Goal: Task Accomplishment & Management: Manage account settings

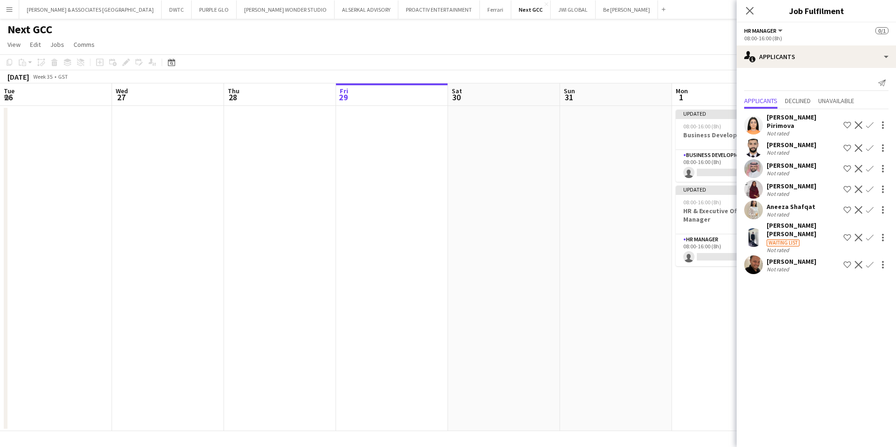
scroll to position [0, 224]
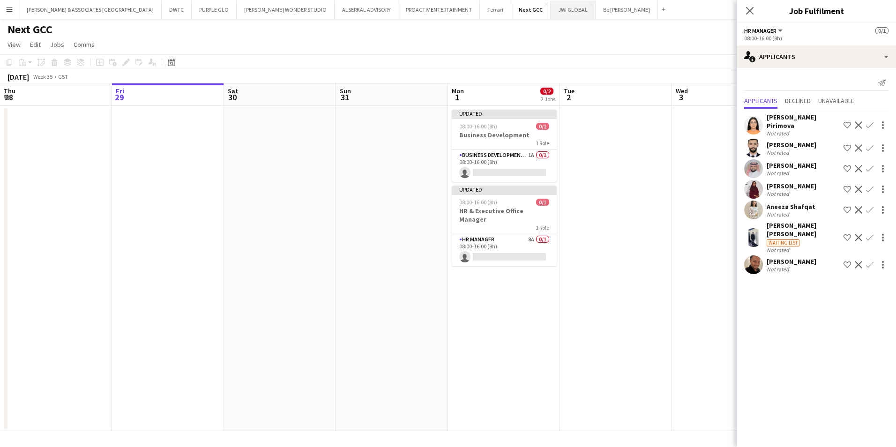
click at [550, 15] on button "JWI GLOBAL Close" at bounding box center [572, 9] width 45 height 18
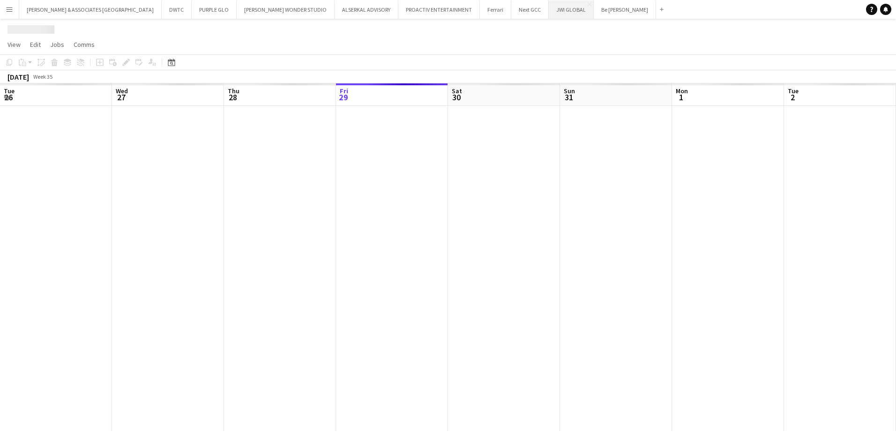
scroll to position [0, 224]
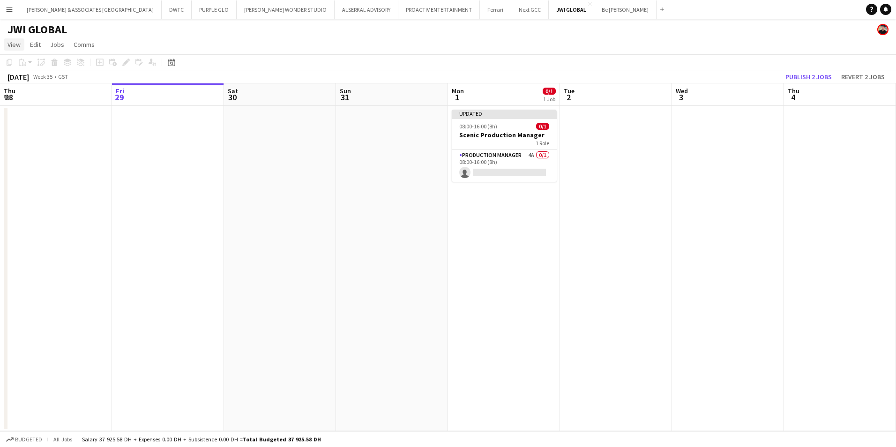
click at [9, 42] on span "View" at bounding box center [13, 44] width 13 height 8
click at [42, 104] on span "Month view" at bounding box center [28, 104] width 32 height 8
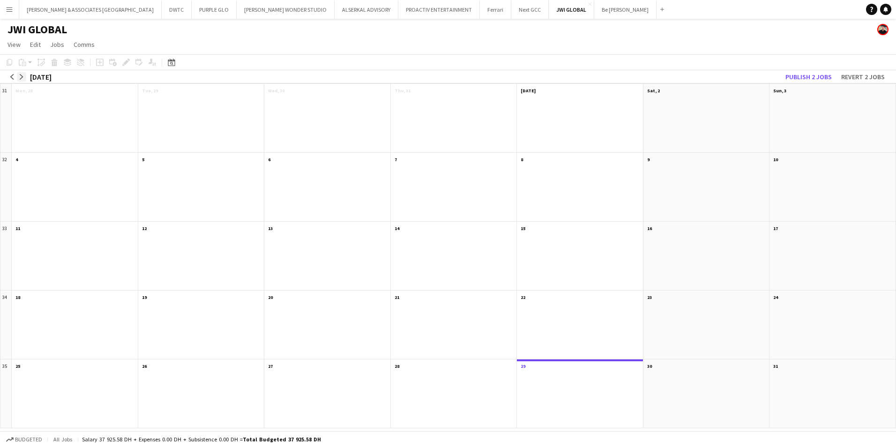
click at [20, 75] on app-icon "arrow-right" at bounding box center [22, 77] width 6 height 6
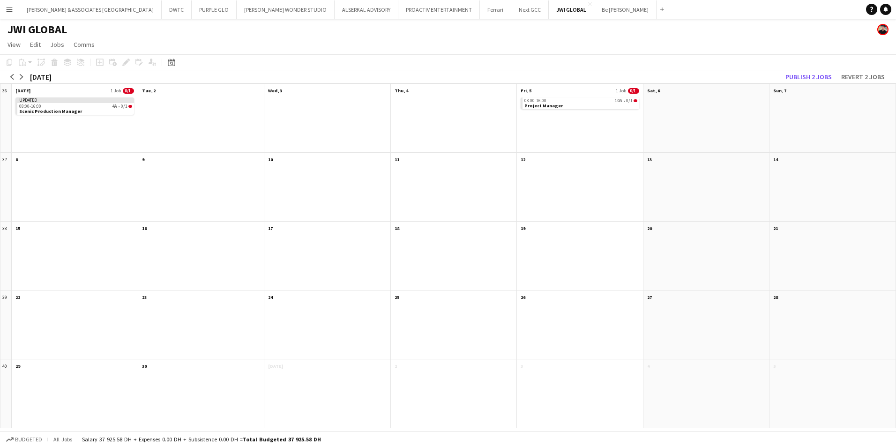
click at [558, 110] on div "08:00-16:00 10A • 0/1 Project Manager" at bounding box center [580, 124] width 126 height 57
click at [570, 107] on app-month-view-job-card "08:00-16:00 10A • 0/1 Project Manager" at bounding box center [579, 103] width 119 height 12
click at [567, 87] on app-month-view-date-header "Fri, 5 1 Job 0/1" at bounding box center [580, 90] width 126 height 12
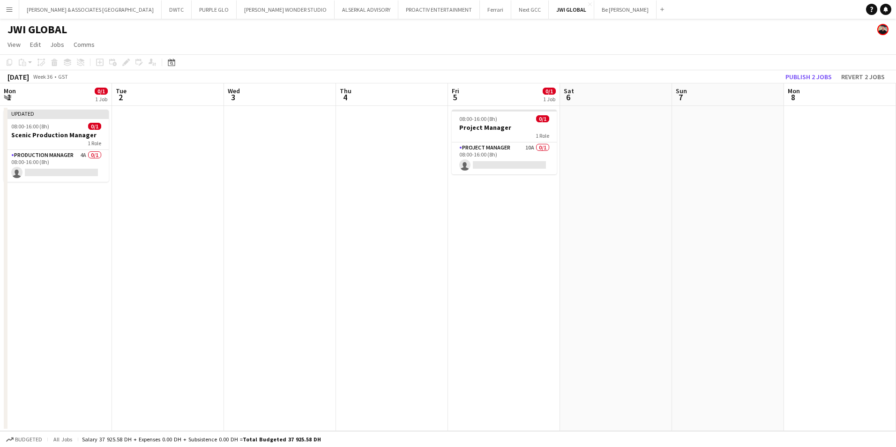
scroll to position [0, 322]
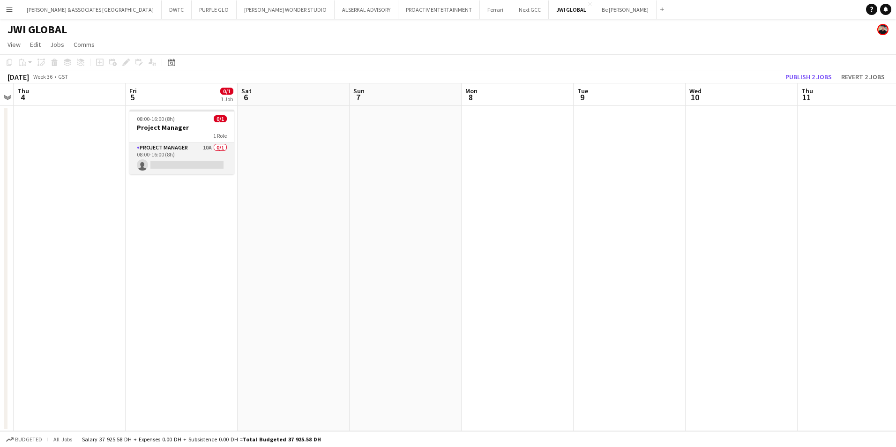
click at [171, 152] on app-card-role "Project Manager 10A 0/1 08:00-16:00 (8h) single-neutral-actions" at bounding box center [181, 158] width 105 height 32
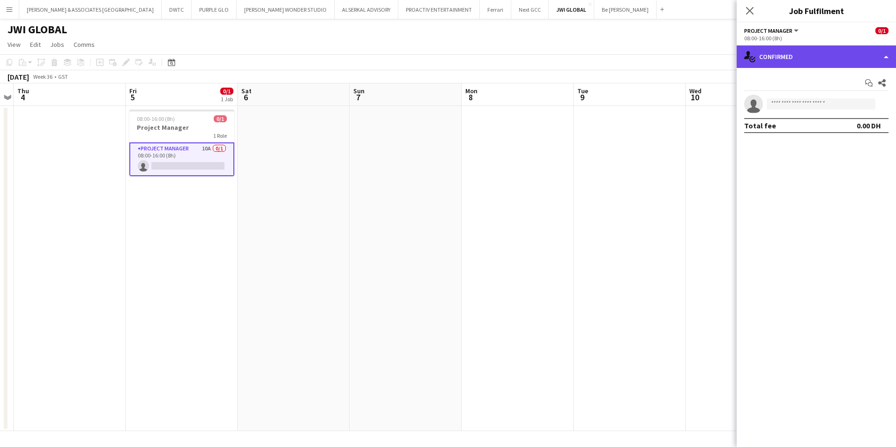
click at [787, 56] on div "single-neutral-actions-check-2 Confirmed" at bounding box center [815, 56] width 159 height 22
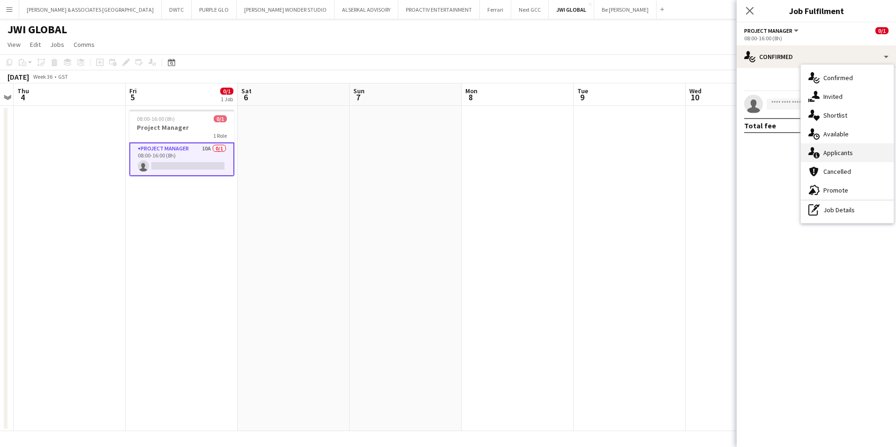
click at [842, 152] on div "single-neutral-actions-information Applicants" at bounding box center [847, 152] width 93 height 19
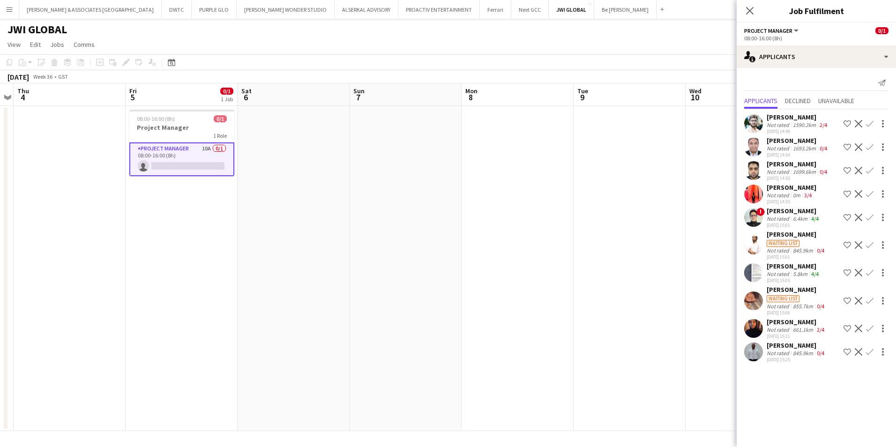
click at [789, 119] on div "[PERSON_NAME]" at bounding box center [797, 117] width 62 height 8
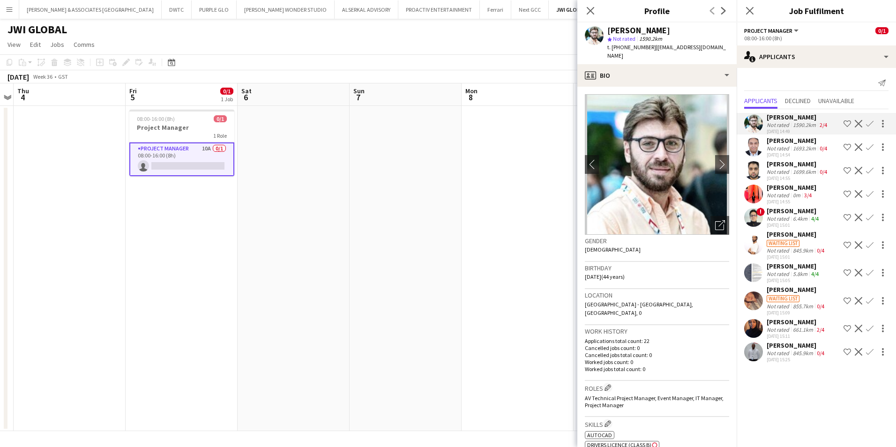
click at [857, 124] on app-icon "Decline" at bounding box center [857, 123] width 7 height 7
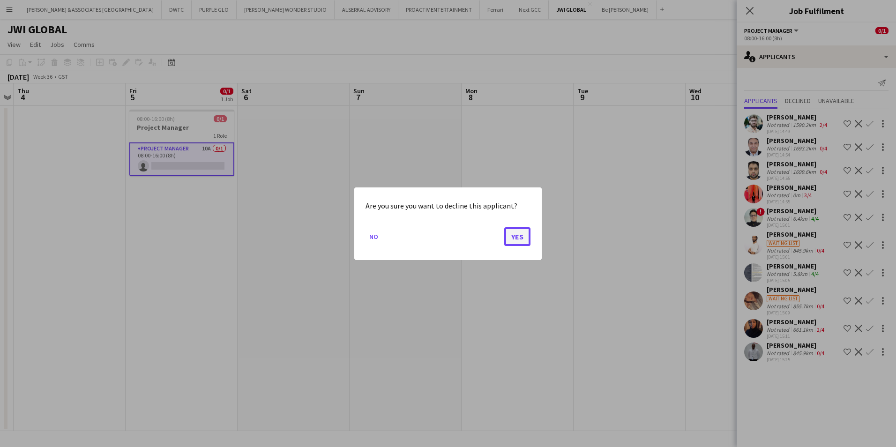
click at [524, 235] on button "Yes" at bounding box center [517, 236] width 26 height 19
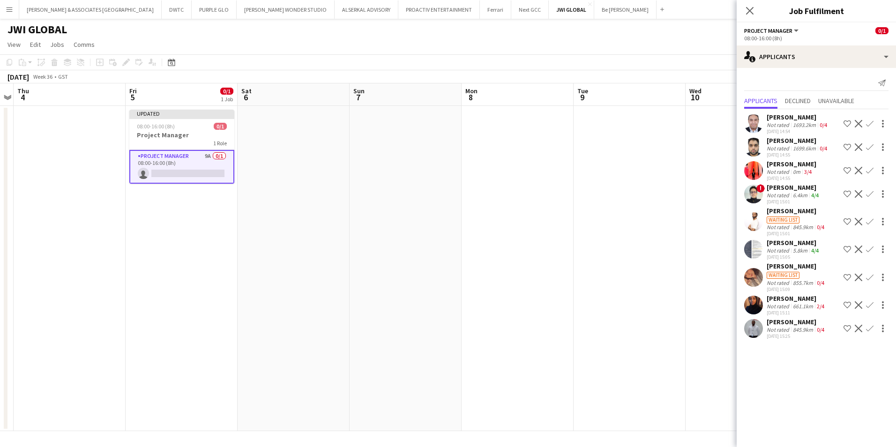
click at [788, 121] on div "[PERSON_NAME]" at bounding box center [797, 117] width 62 height 8
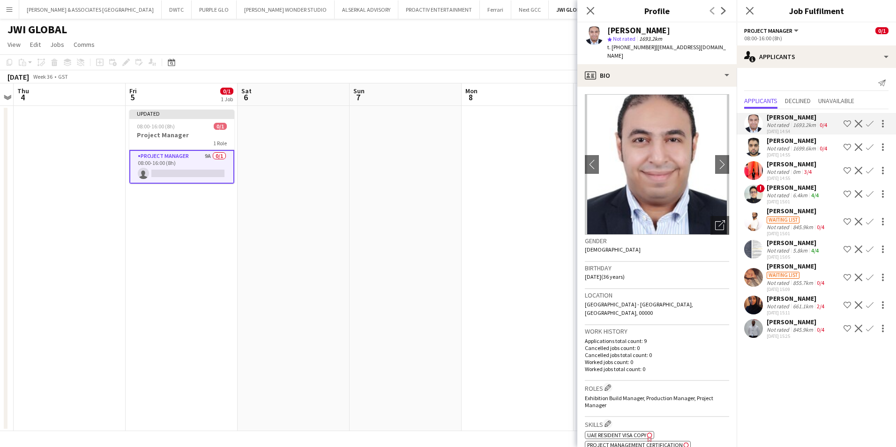
click at [857, 121] on app-icon "Decline" at bounding box center [857, 123] width 7 height 7
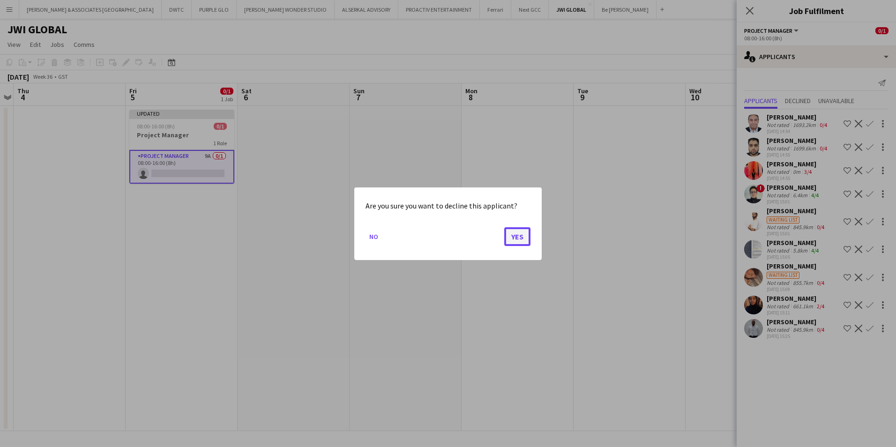
click at [504, 242] on button "Yes" at bounding box center [517, 236] width 26 height 19
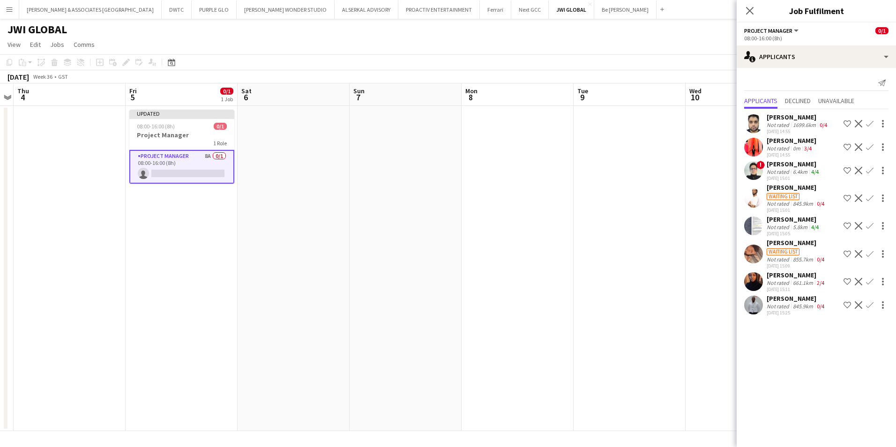
click at [796, 117] on div "[PERSON_NAME]" at bounding box center [797, 117] width 62 height 8
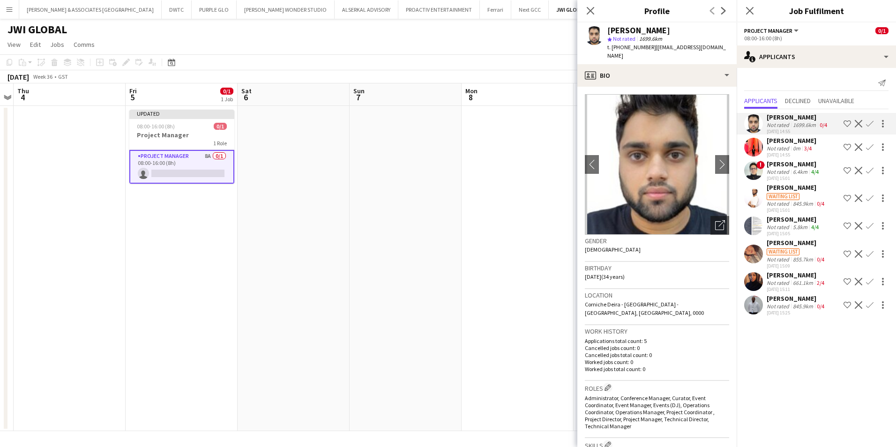
click at [797, 139] on div "[PERSON_NAME]" at bounding box center [791, 140] width 50 height 8
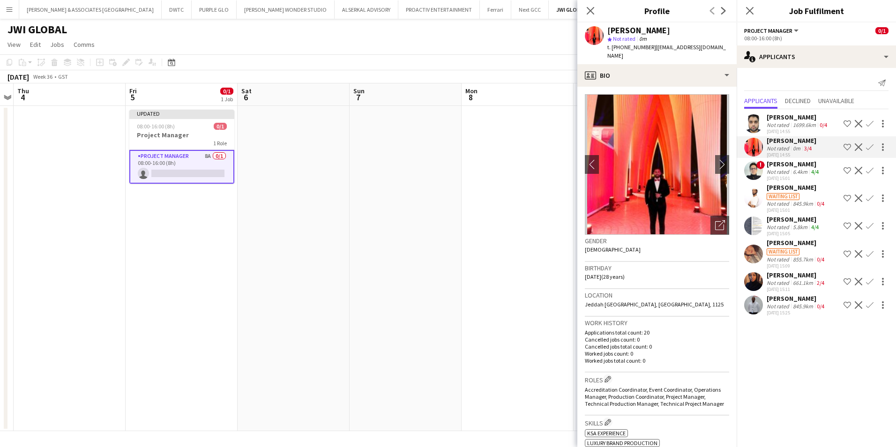
click at [791, 163] on div "[PERSON_NAME]" at bounding box center [793, 164] width 54 height 8
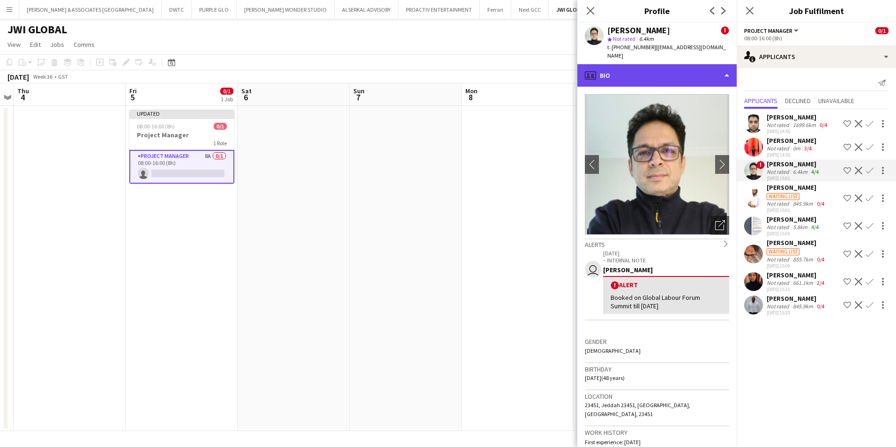
click at [676, 64] on div "profile Bio" at bounding box center [656, 75] width 159 height 22
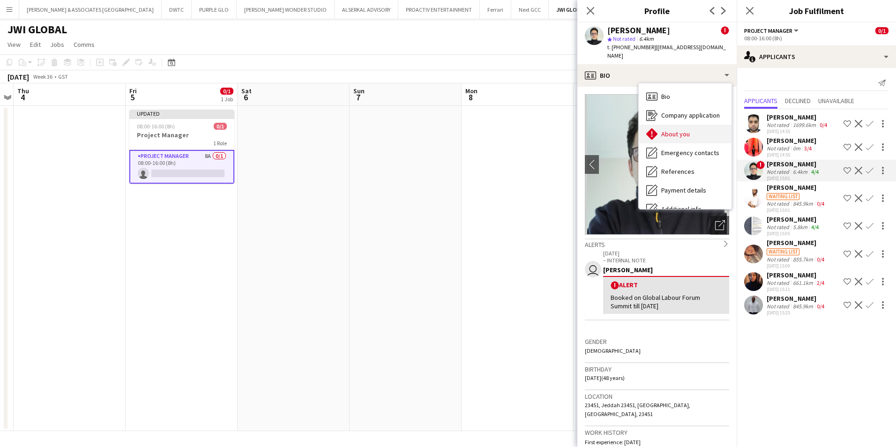
click at [689, 125] on div "About you About you" at bounding box center [684, 134] width 93 height 19
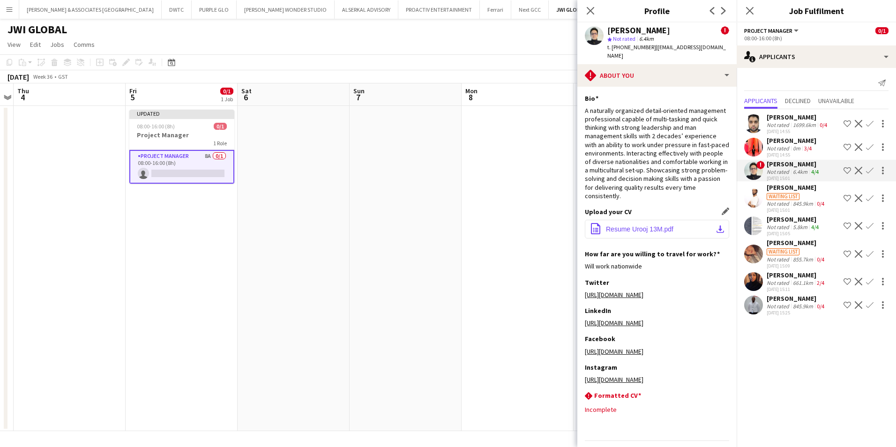
click at [613, 225] on span "Resume Urooj 13M.pdf" at bounding box center [639, 228] width 67 height 7
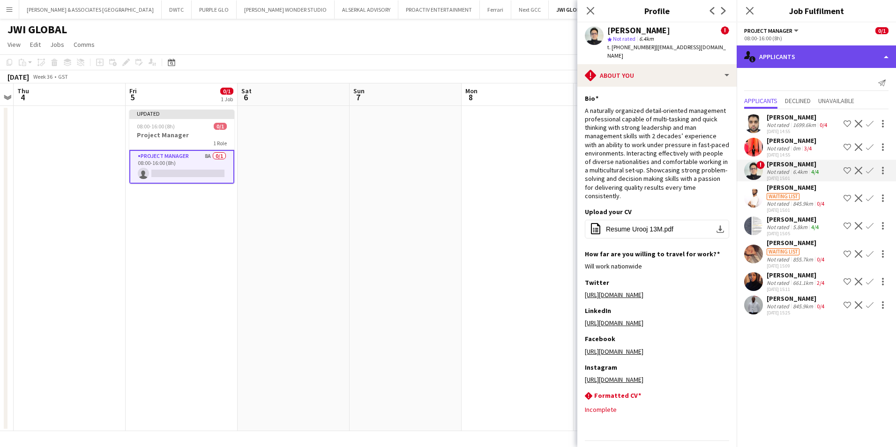
click at [819, 61] on div "single-neutral-actions-information Applicants" at bounding box center [815, 56] width 159 height 22
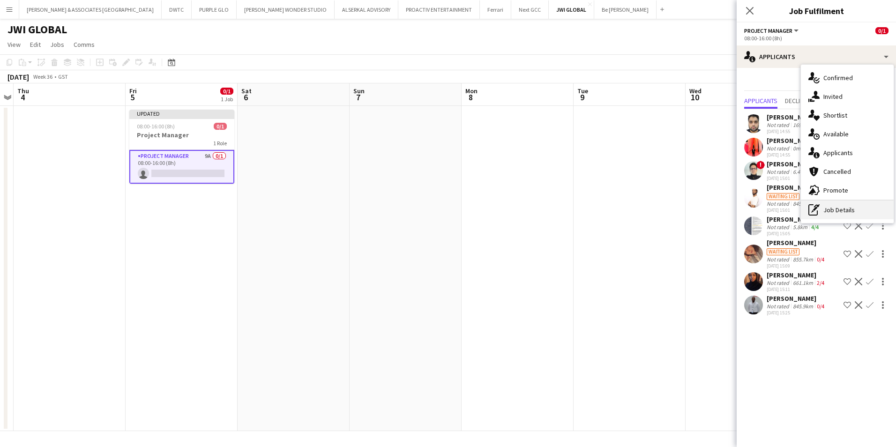
click at [834, 217] on div "pen-write Job Details" at bounding box center [847, 209] width 93 height 19
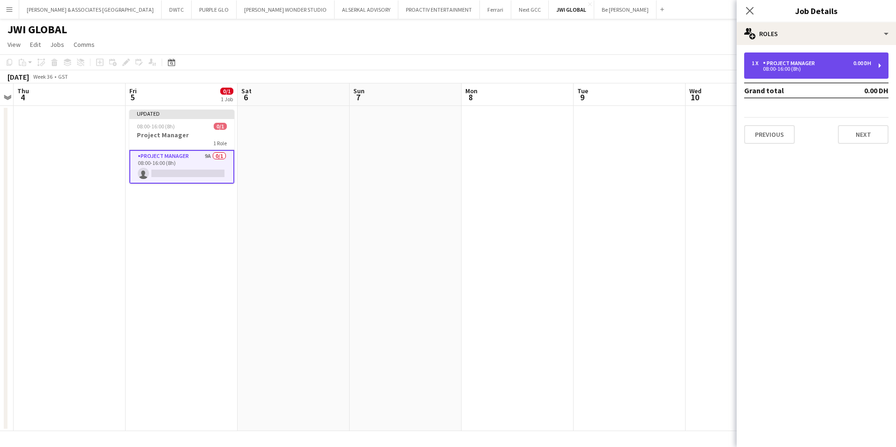
click at [803, 57] on div "1 x Project Manager 0.00 DH 08:00-16:00 (8h)" at bounding box center [816, 65] width 144 height 26
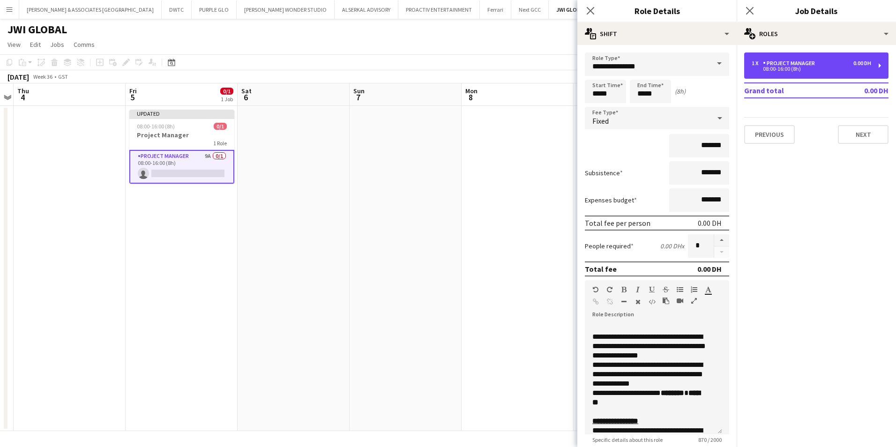
scroll to position [187, 0]
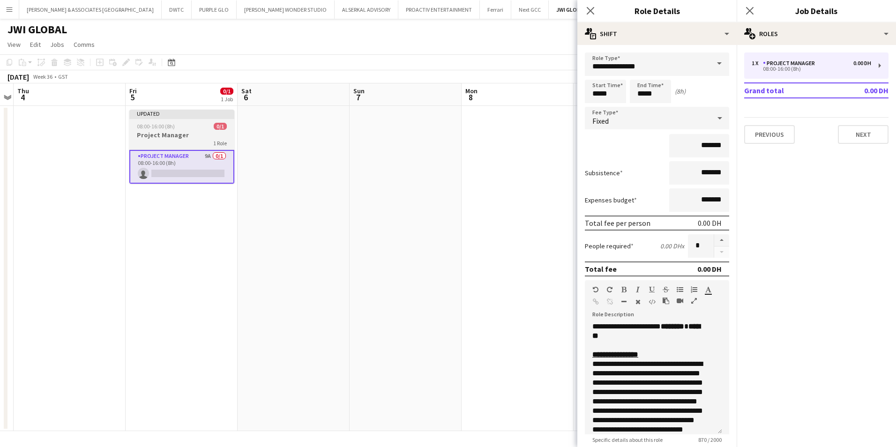
click at [176, 137] on h3 "Project Manager" at bounding box center [181, 135] width 105 height 8
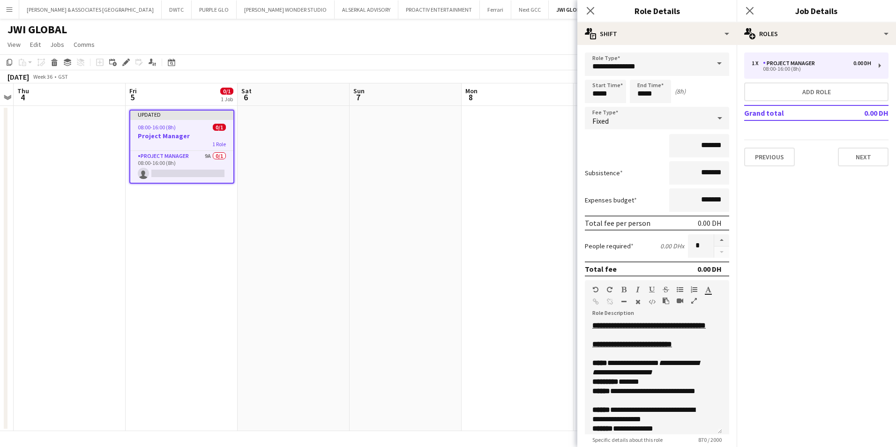
scroll to position [0, 0]
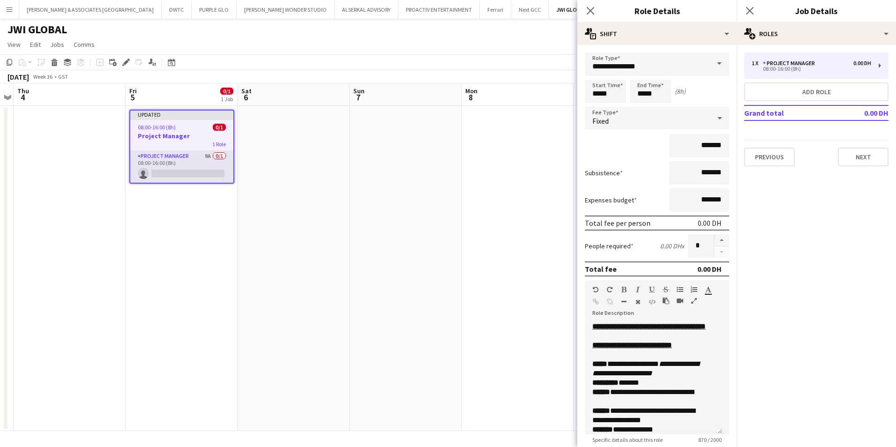
click at [182, 159] on app-card-role "Project Manager 9A 0/1 08:00-16:00 (8h) single-neutral-actions" at bounding box center [181, 167] width 103 height 32
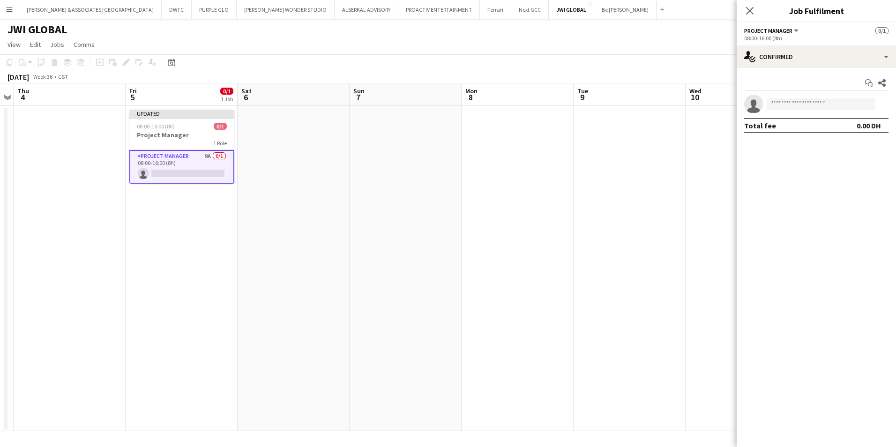
click at [873, 45] on app-options-switcher "Project Manager All roles Project Manager 0/1 08:00-16:00 (8h)" at bounding box center [815, 33] width 159 height 23
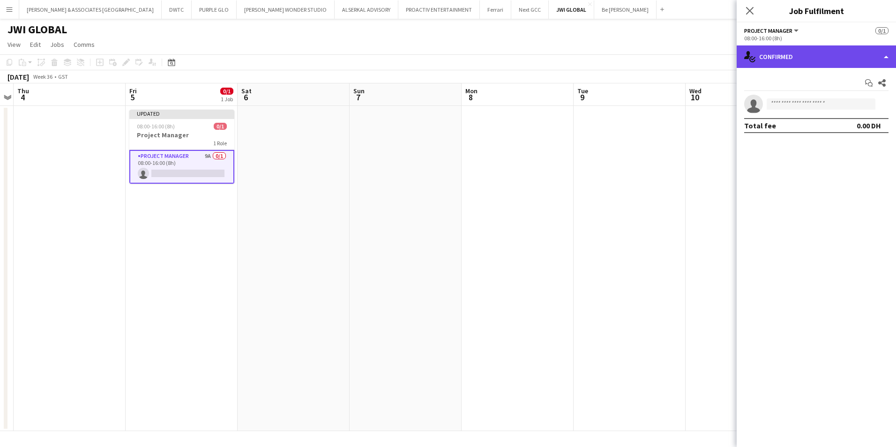
click at [872, 51] on div "single-neutral-actions-check-2 Confirmed" at bounding box center [815, 56] width 159 height 22
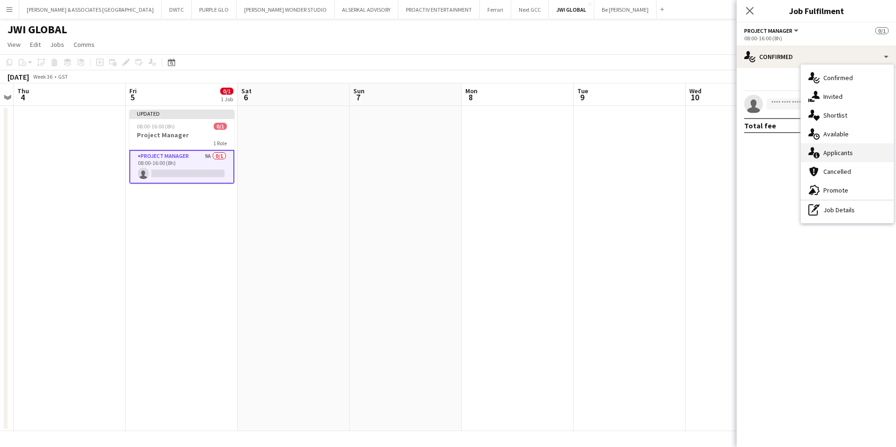
click at [837, 148] on div "single-neutral-actions-information Applicants" at bounding box center [847, 152] width 93 height 19
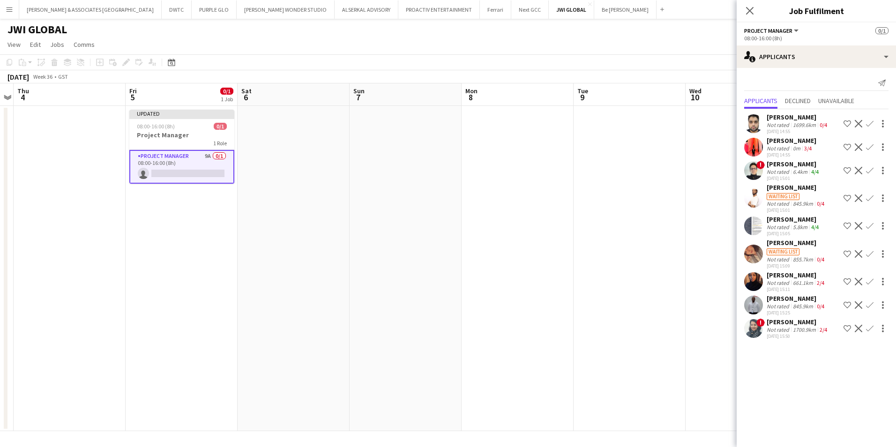
click at [780, 141] on div "[PERSON_NAME]" at bounding box center [791, 140] width 50 height 8
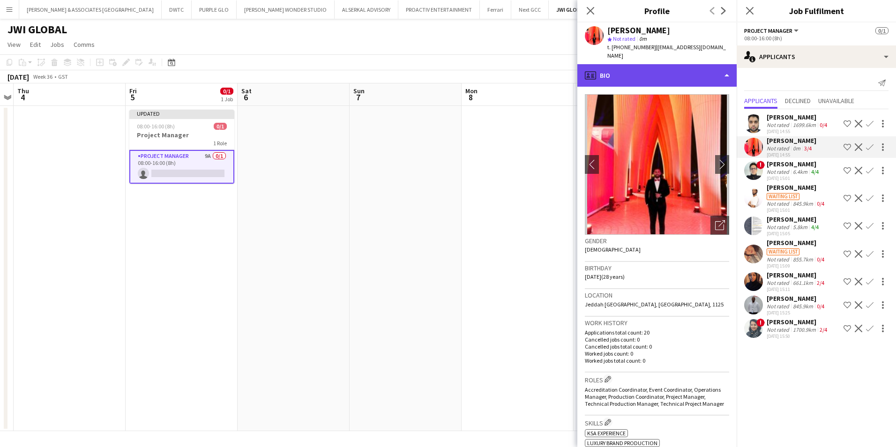
click at [672, 72] on div "profile Bio" at bounding box center [656, 75] width 159 height 22
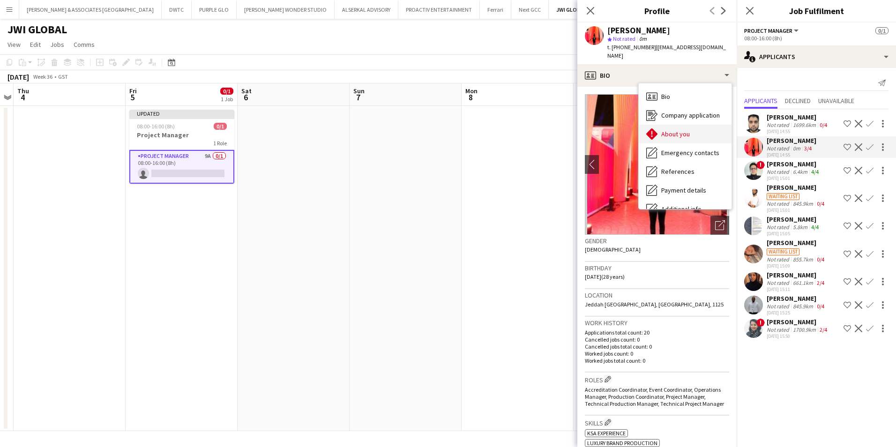
click at [692, 125] on div "About you About you" at bounding box center [684, 134] width 93 height 19
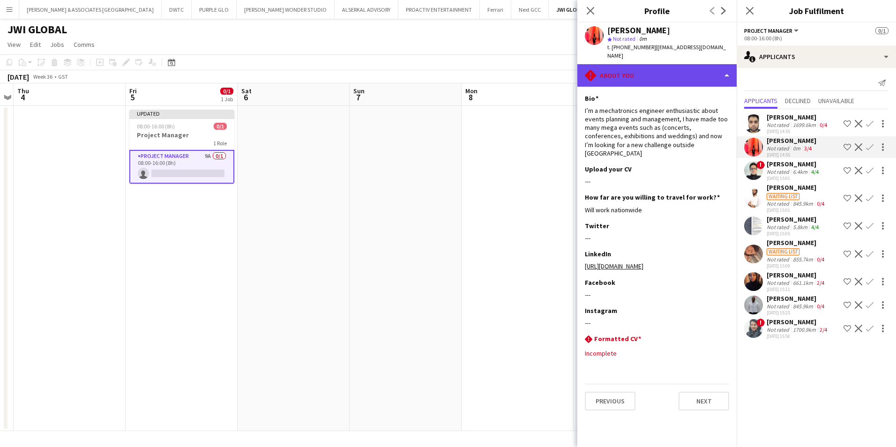
click at [618, 64] on div "rhombus-alert About you" at bounding box center [656, 75] width 159 height 22
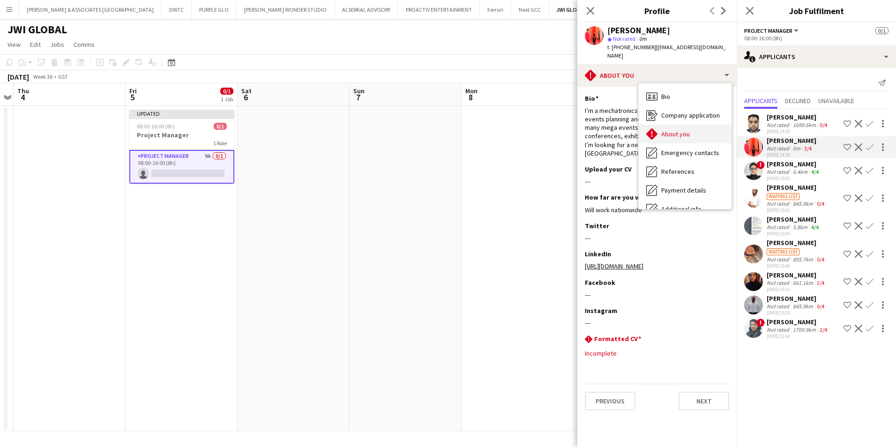
click at [675, 130] on span "About you" at bounding box center [675, 134] width 29 height 8
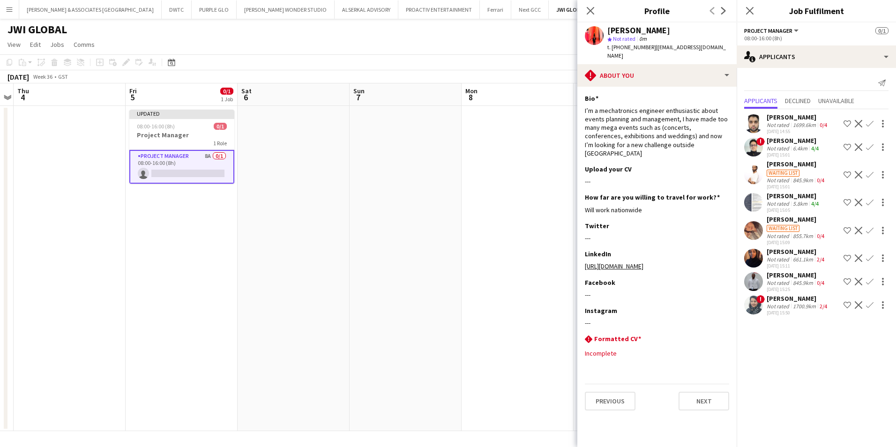
click at [783, 277] on div "[PERSON_NAME]" at bounding box center [795, 275] width 59 height 8
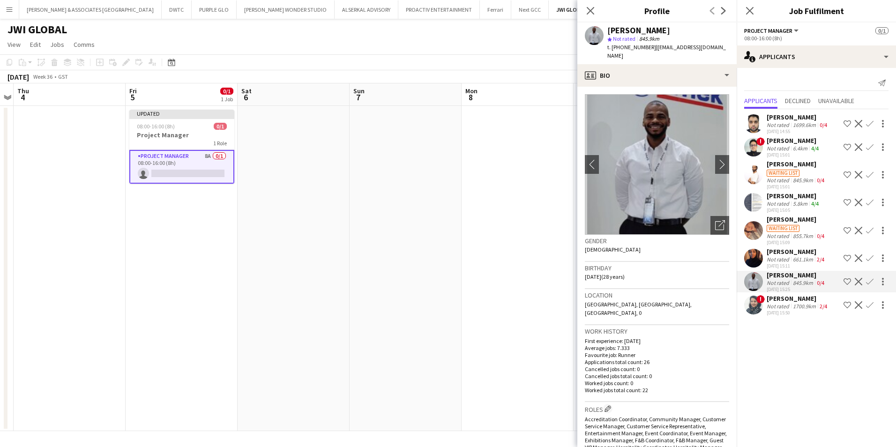
click at [778, 214] on div "[PERSON_NAME] Not rated 1699.6km 0/4 [DATE] 14:55 Shortlist crew Decline Confir…" at bounding box center [815, 213] width 159 height 208
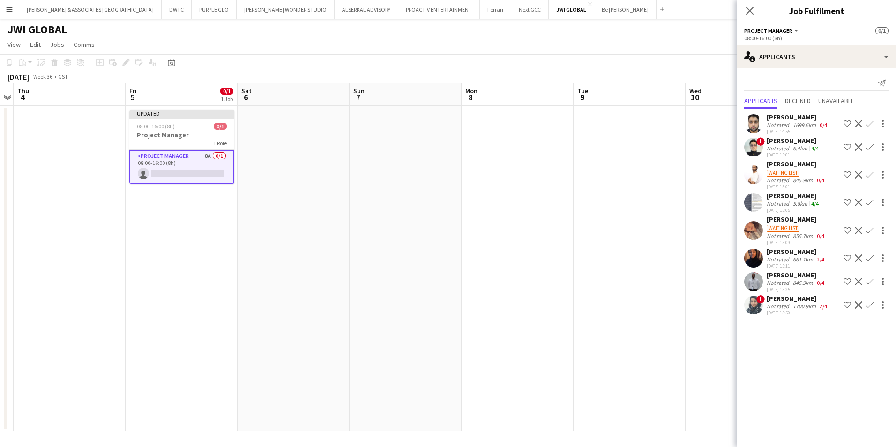
click at [778, 221] on div "[PERSON_NAME]" at bounding box center [795, 219] width 59 height 8
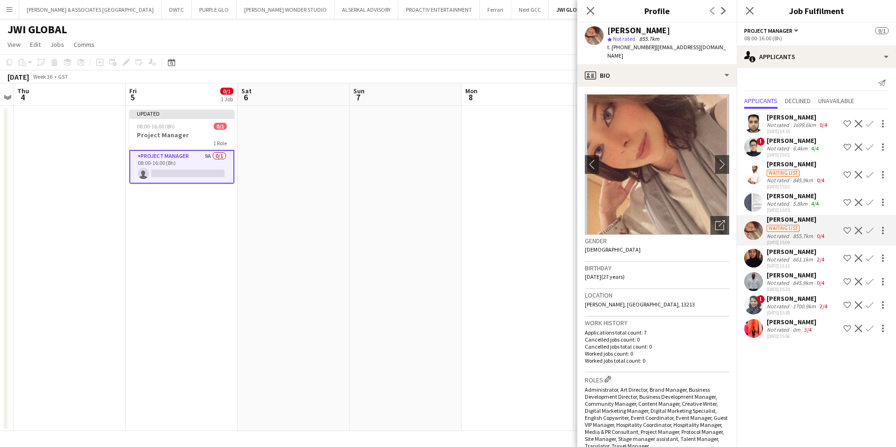
click at [857, 230] on app-icon "Decline" at bounding box center [857, 230] width 7 height 7
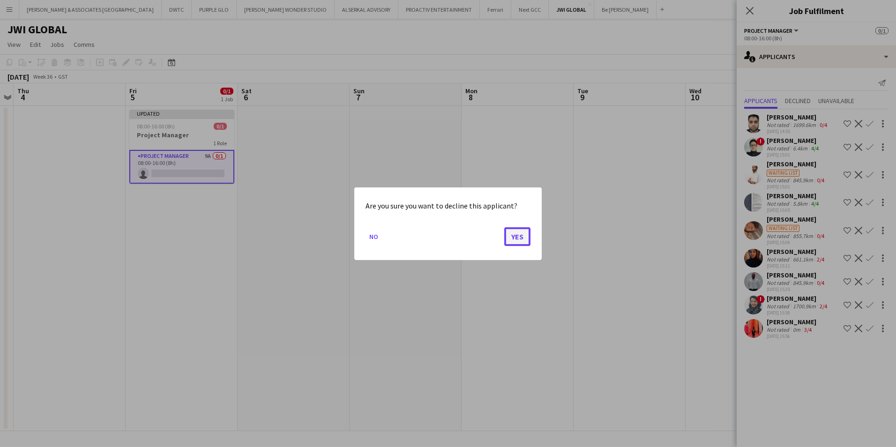
click at [523, 236] on button "Yes" at bounding box center [517, 236] width 26 height 19
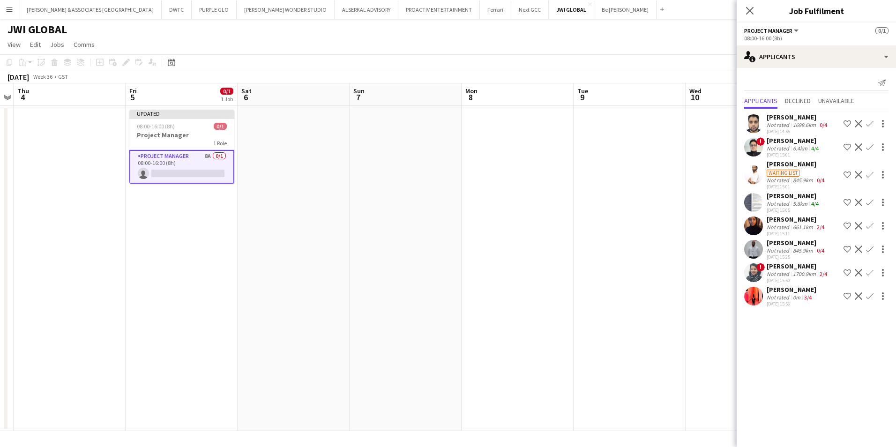
click at [779, 292] on div "[PERSON_NAME]" at bounding box center [791, 289] width 50 height 8
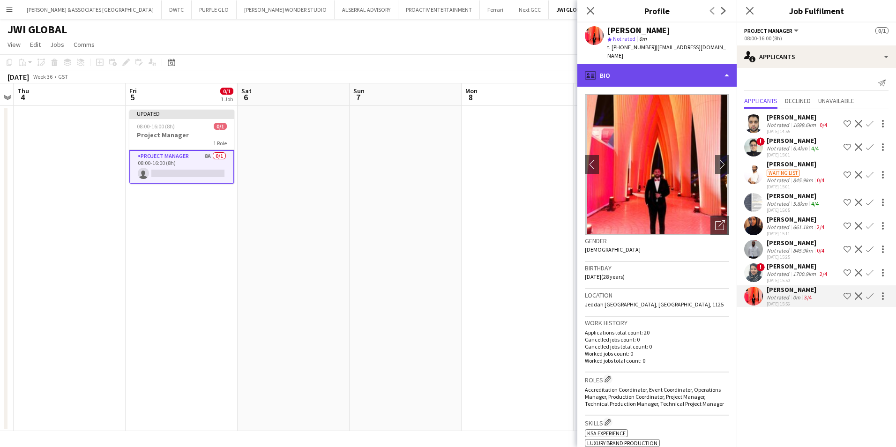
click at [657, 78] on div "profile Bio" at bounding box center [656, 75] width 159 height 22
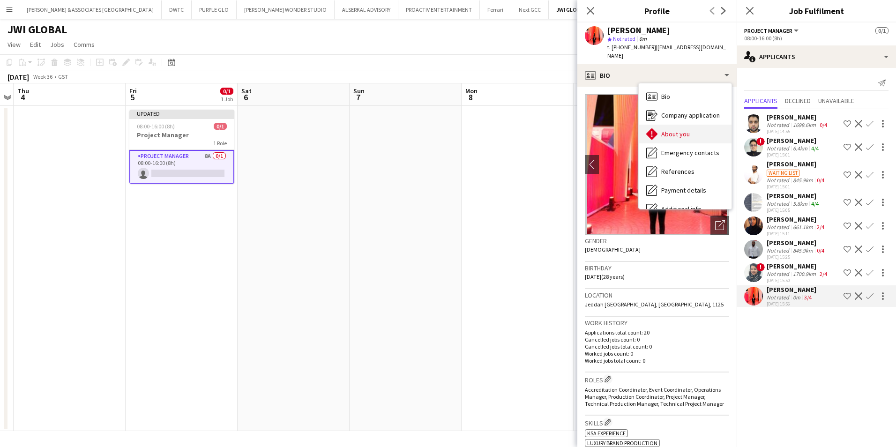
click at [679, 130] on span "About you" at bounding box center [675, 134] width 29 height 8
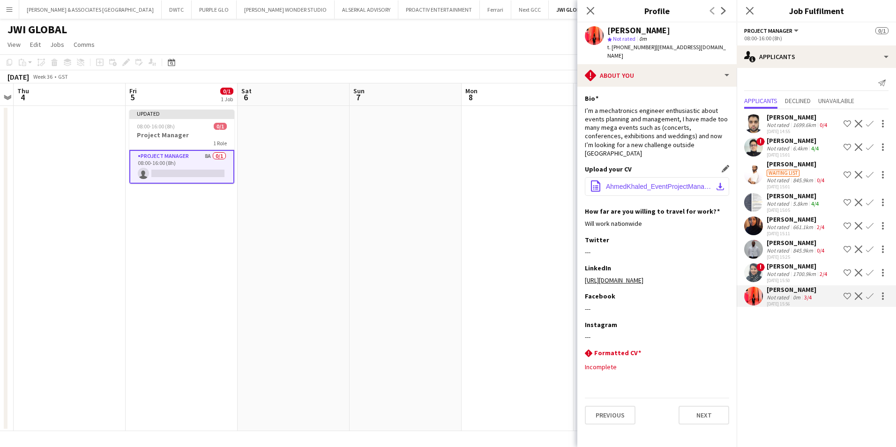
click at [653, 177] on button "office-file-sheet AhmedKhaled_EventProjectManager.pdf download-bottom" at bounding box center [657, 186] width 144 height 19
click at [798, 291] on div "[PERSON_NAME]" at bounding box center [791, 289] width 50 height 8
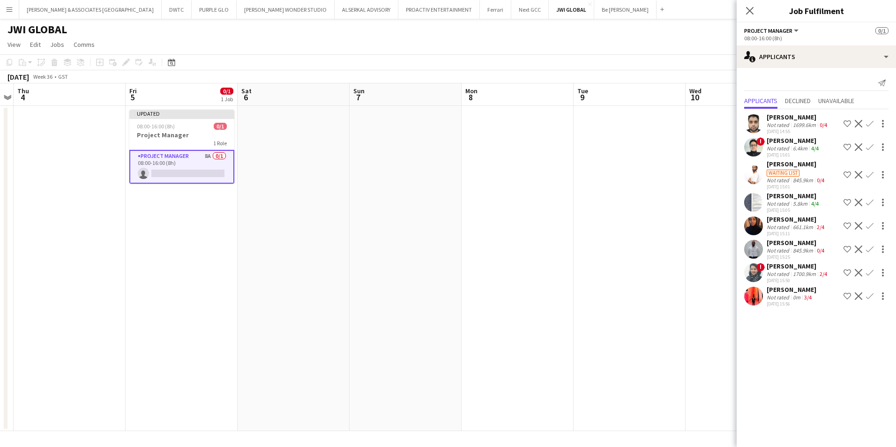
click at [798, 291] on div "[PERSON_NAME]" at bounding box center [791, 289] width 50 height 8
